Goal: Task Accomplishment & Management: Manage account settings

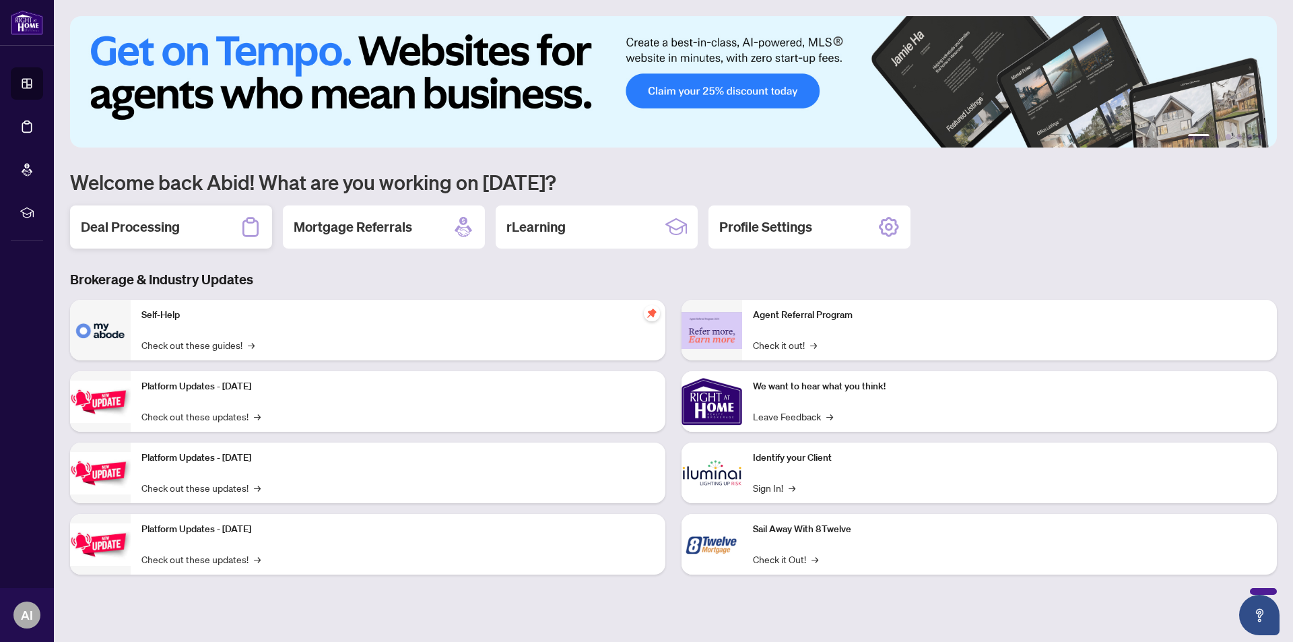
click at [124, 226] on h2 "Deal Processing" at bounding box center [130, 227] width 99 height 19
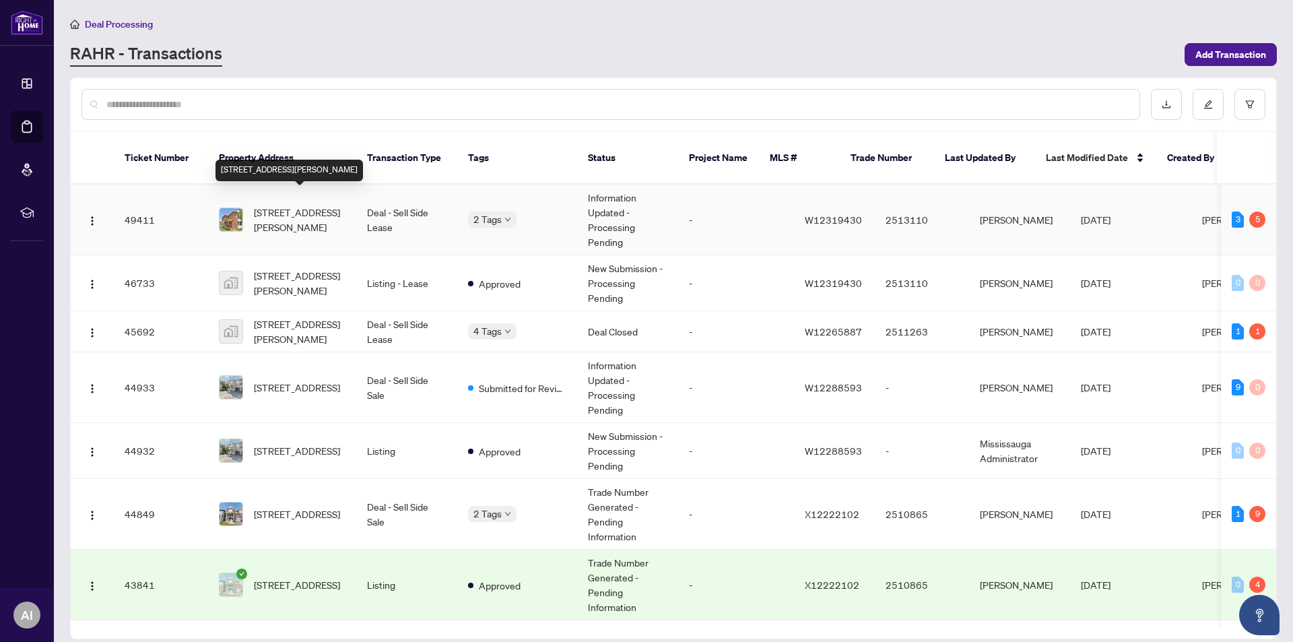
click at [282, 205] on span "[STREET_ADDRESS][PERSON_NAME]" at bounding box center [300, 220] width 92 height 30
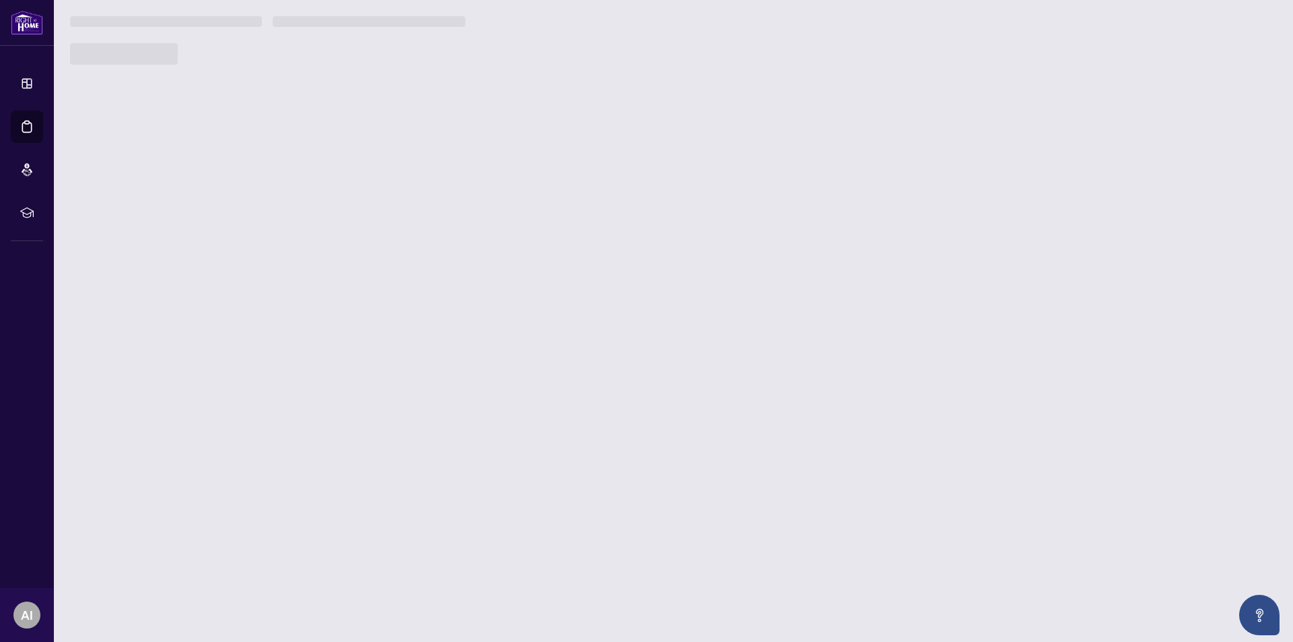
click at [282, 200] on main "Deal Processing [PERSON_NAME] - Transactions Add Transaction Ticket Number Prop…" at bounding box center [674, 321] width 1240 height 642
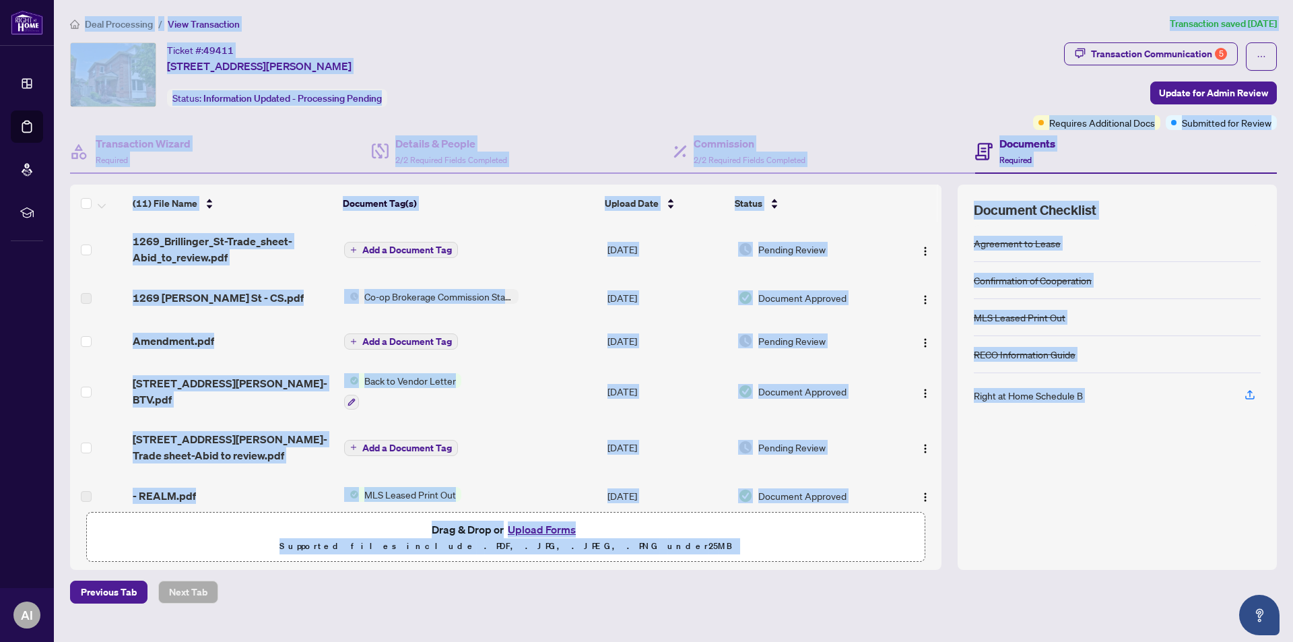
click at [862, 129] on div "Ticket #: 49411 [STREET_ADDRESS][PERSON_NAME] Status: Information Updated - Pro…" at bounding box center [548, 86] width 963 height 88
click at [866, 128] on div "Ticket #: 49411 [STREET_ADDRESS][PERSON_NAME] Status: Information Updated - Pro…" at bounding box center [548, 86] width 963 height 88
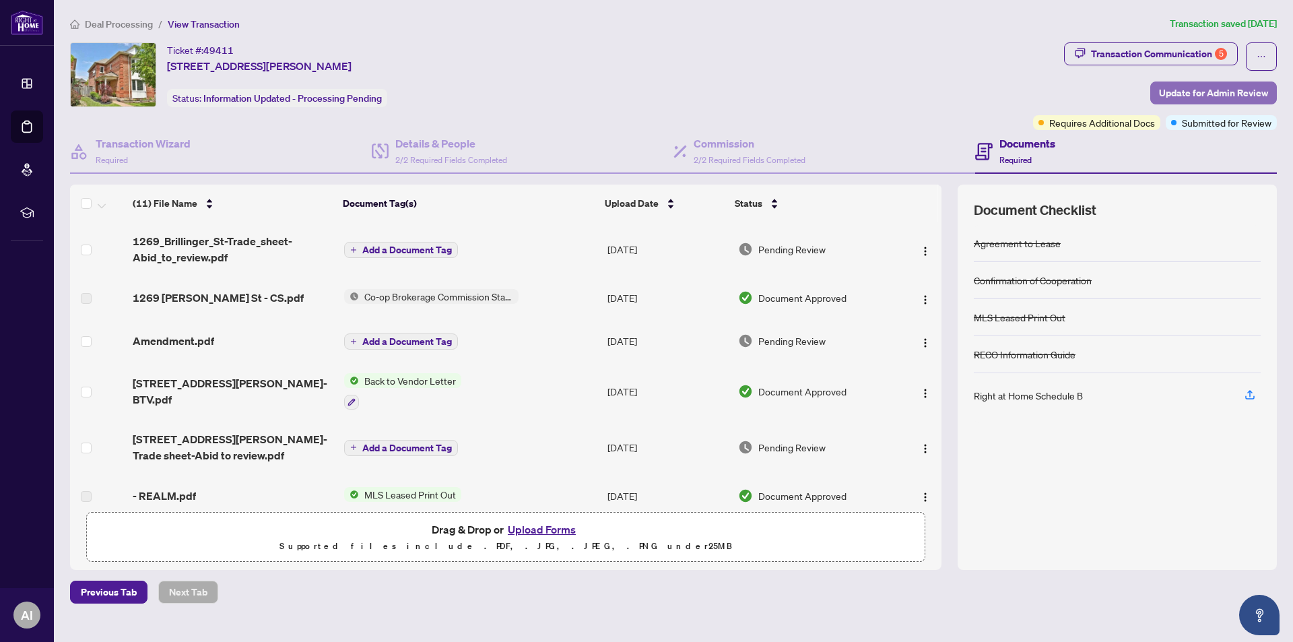
click at [1201, 88] on span "Update for Admin Review" at bounding box center [1213, 93] width 109 height 22
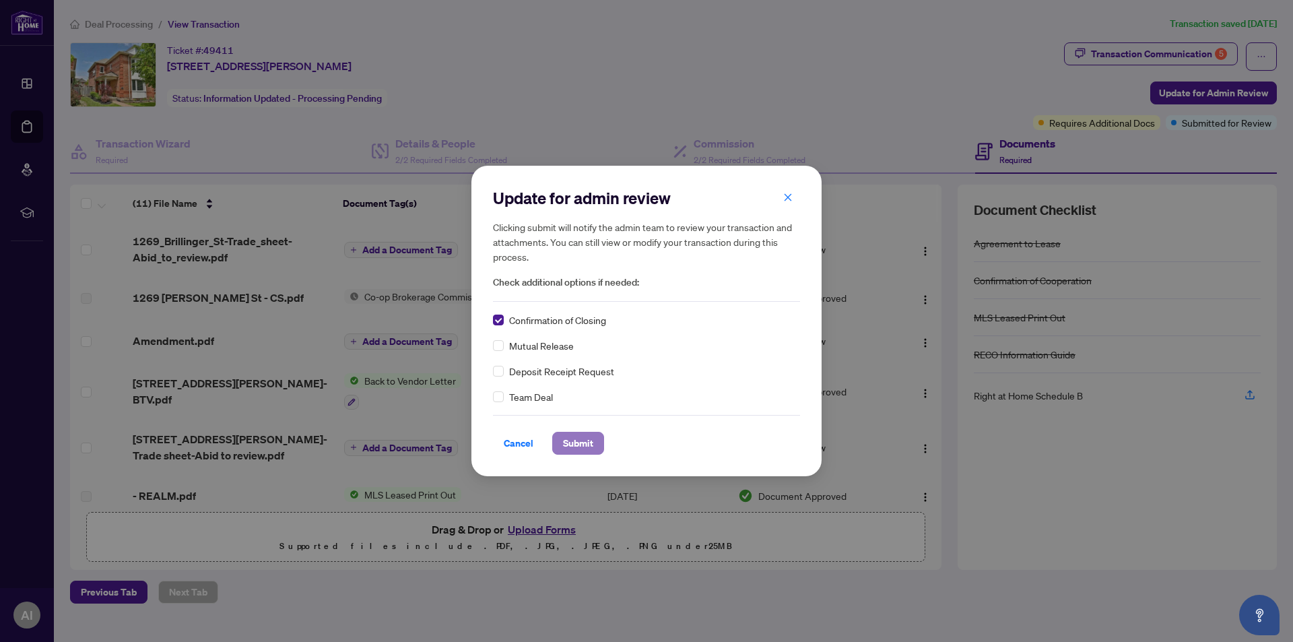
click at [574, 444] on span "Submit" at bounding box center [578, 443] width 30 height 22
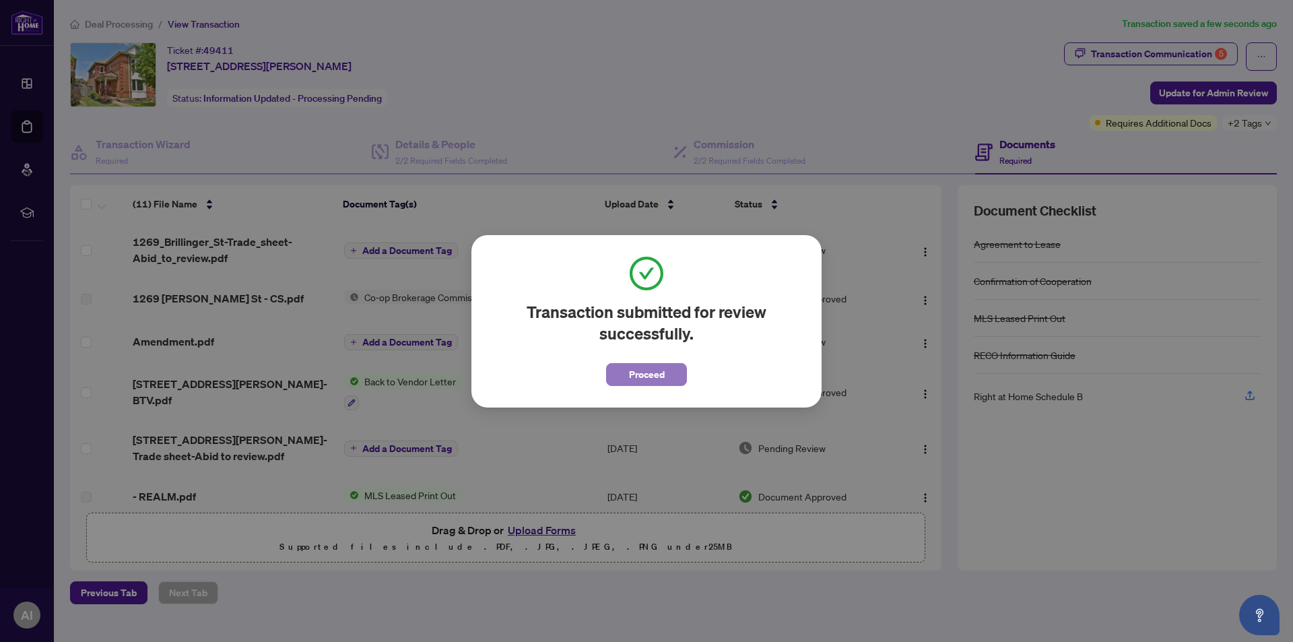
click at [633, 378] on span "Proceed" at bounding box center [647, 375] width 36 height 22
click at [633, 378] on td "[DATE]" at bounding box center [667, 392] width 131 height 58
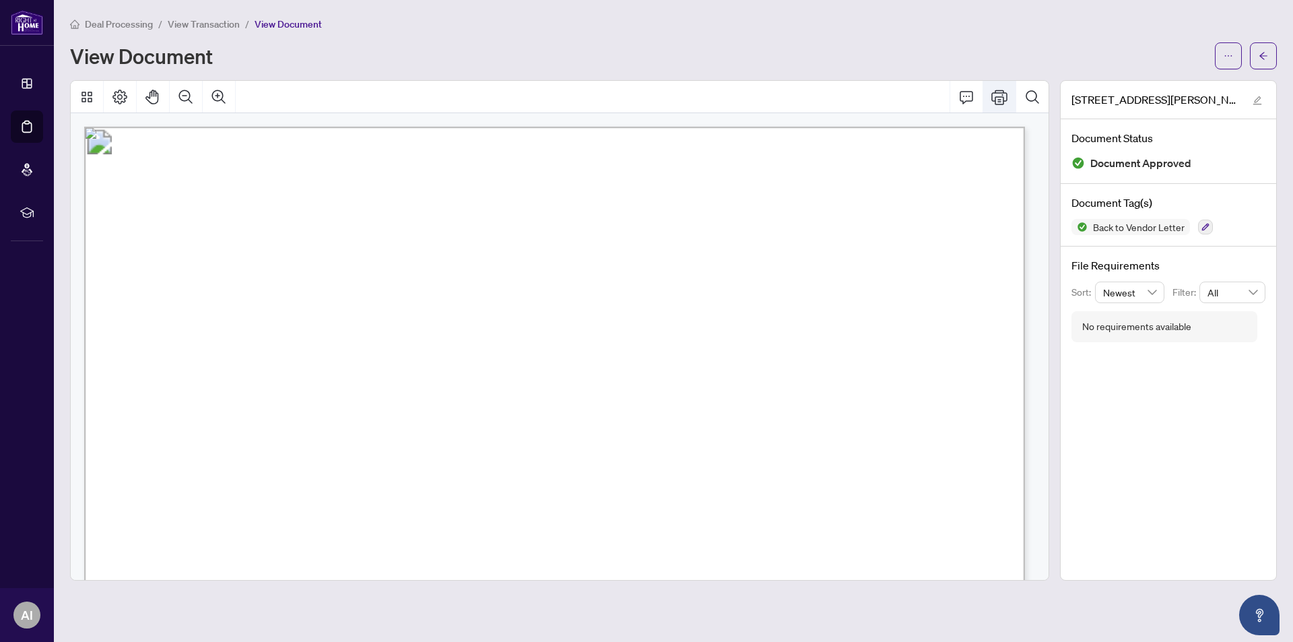
click at [999, 95] on icon "Print" at bounding box center [1000, 97] width 16 height 16
